Goal: Navigation & Orientation: Go to known website

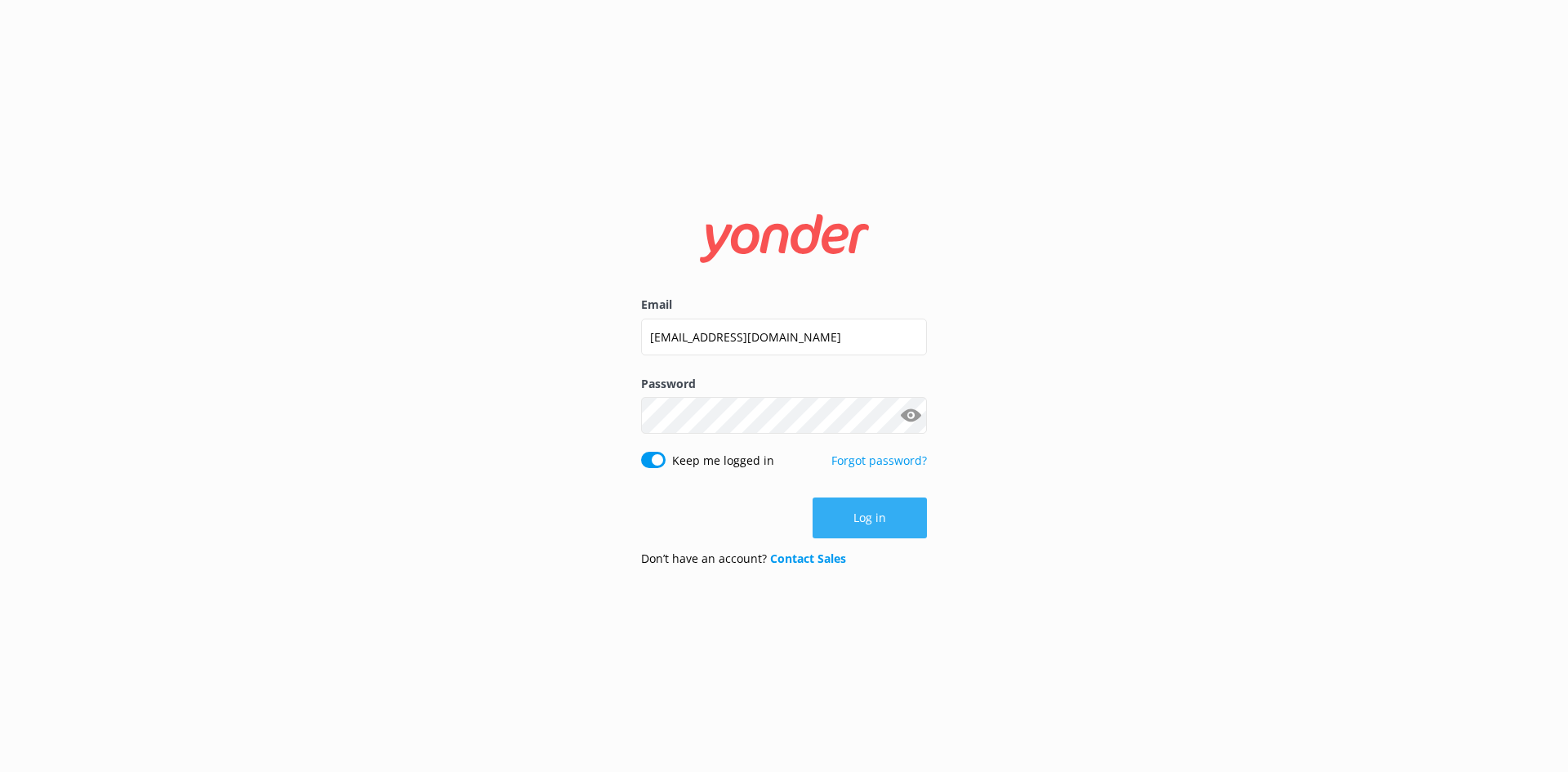
click at [906, 503] on button "Log in" at bounding box center [870, 518] width 115 height 41
